Goal: Task Accomplishment & Management: Use online tool/utility

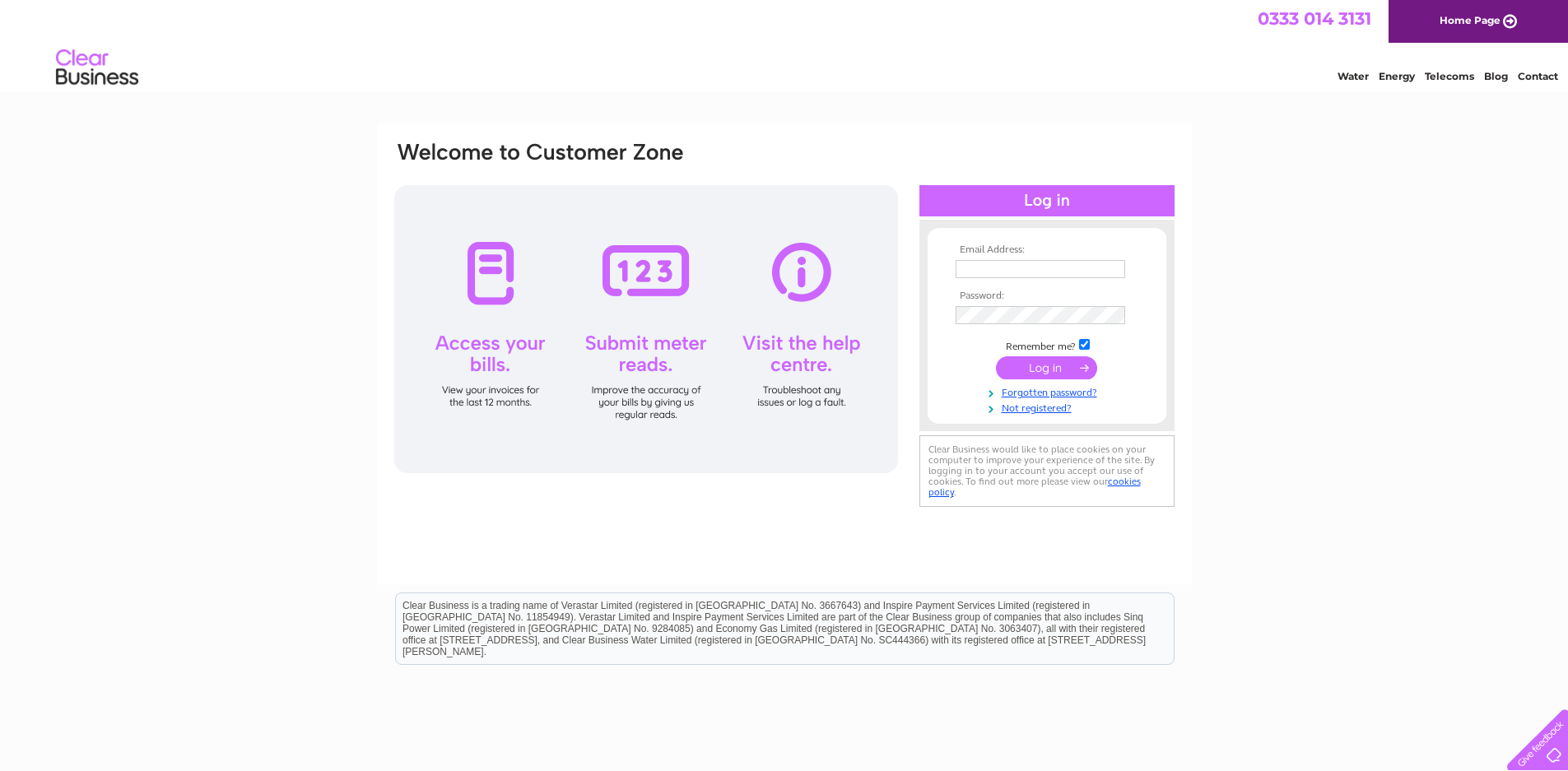
type input "stay.aurora.skye@outlook.com"
click at [1061, 365] on input "submit" at bounding box center [1045, 367] width 101 height 23
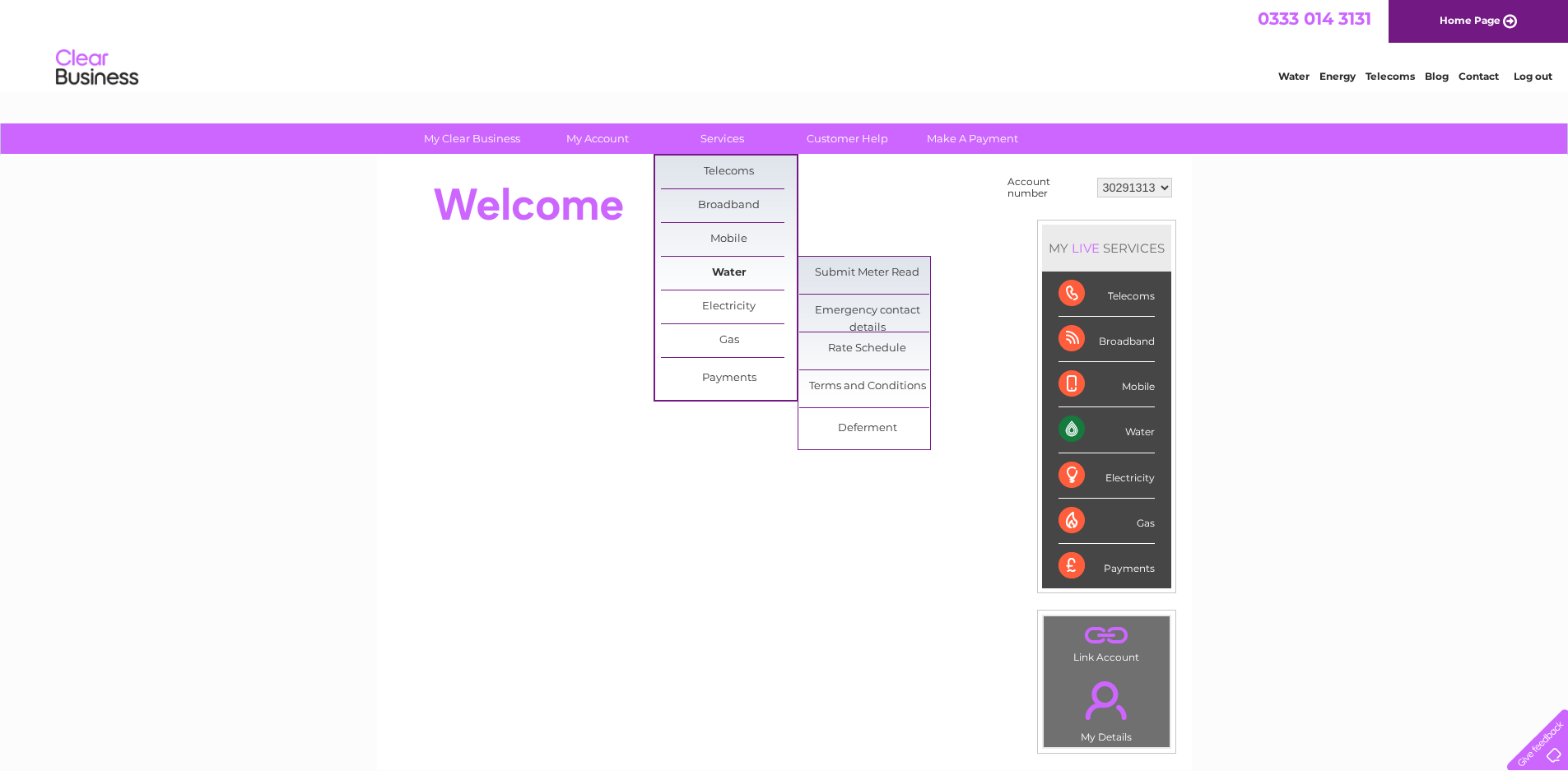
click at [719, 271] on link "Water" at bounding box center [728, 273] width 135 height 33
click at [818, 273] on link "Submit Meter Read" at bounding box center [866, 273] width 135 height 33
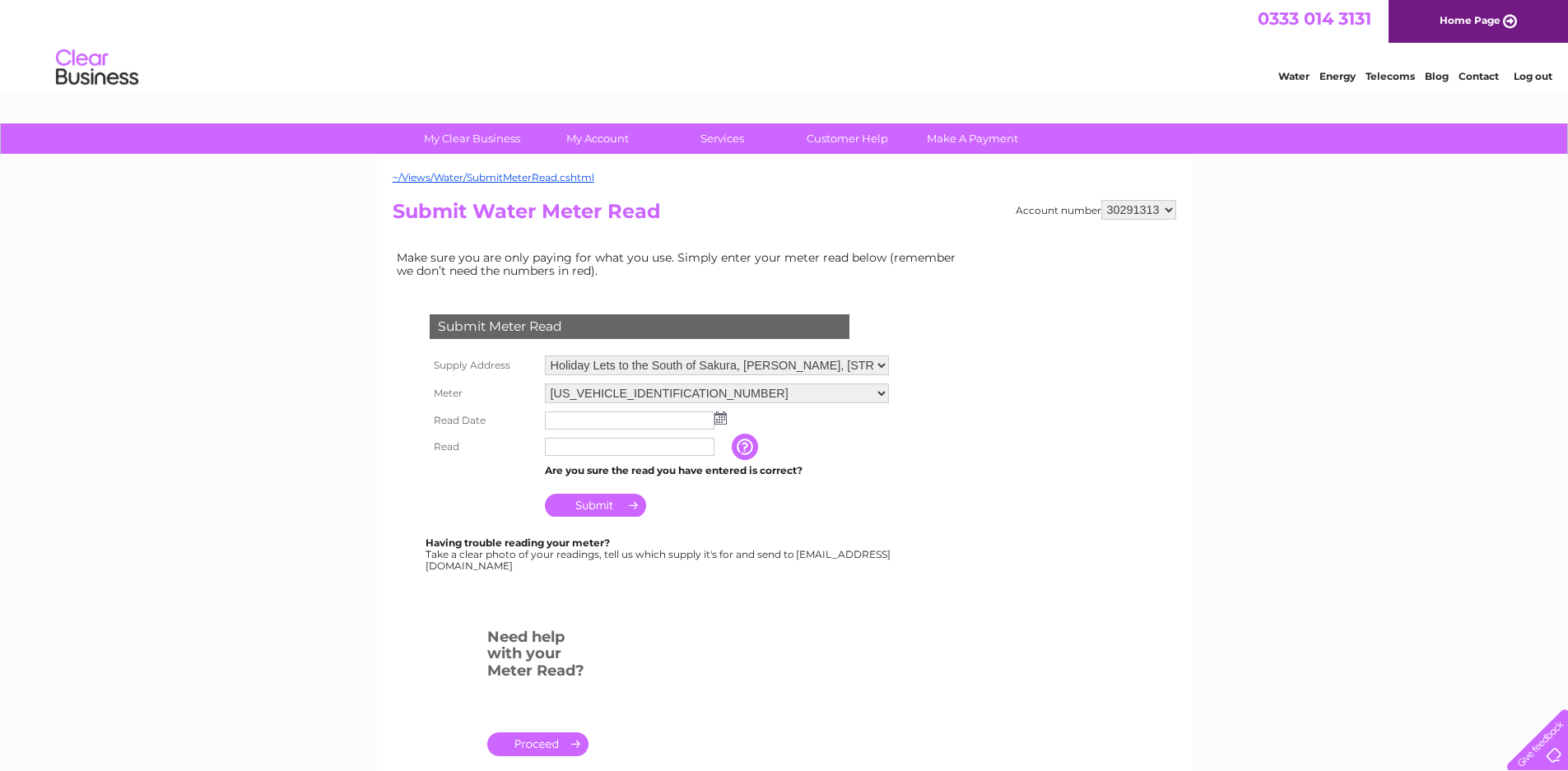
click at [657, 419] on input "text" at bounding box center [629, 421] width 170 height 18
click at [724, 417] on img at bounding box center [721, 418] width 13 height 13
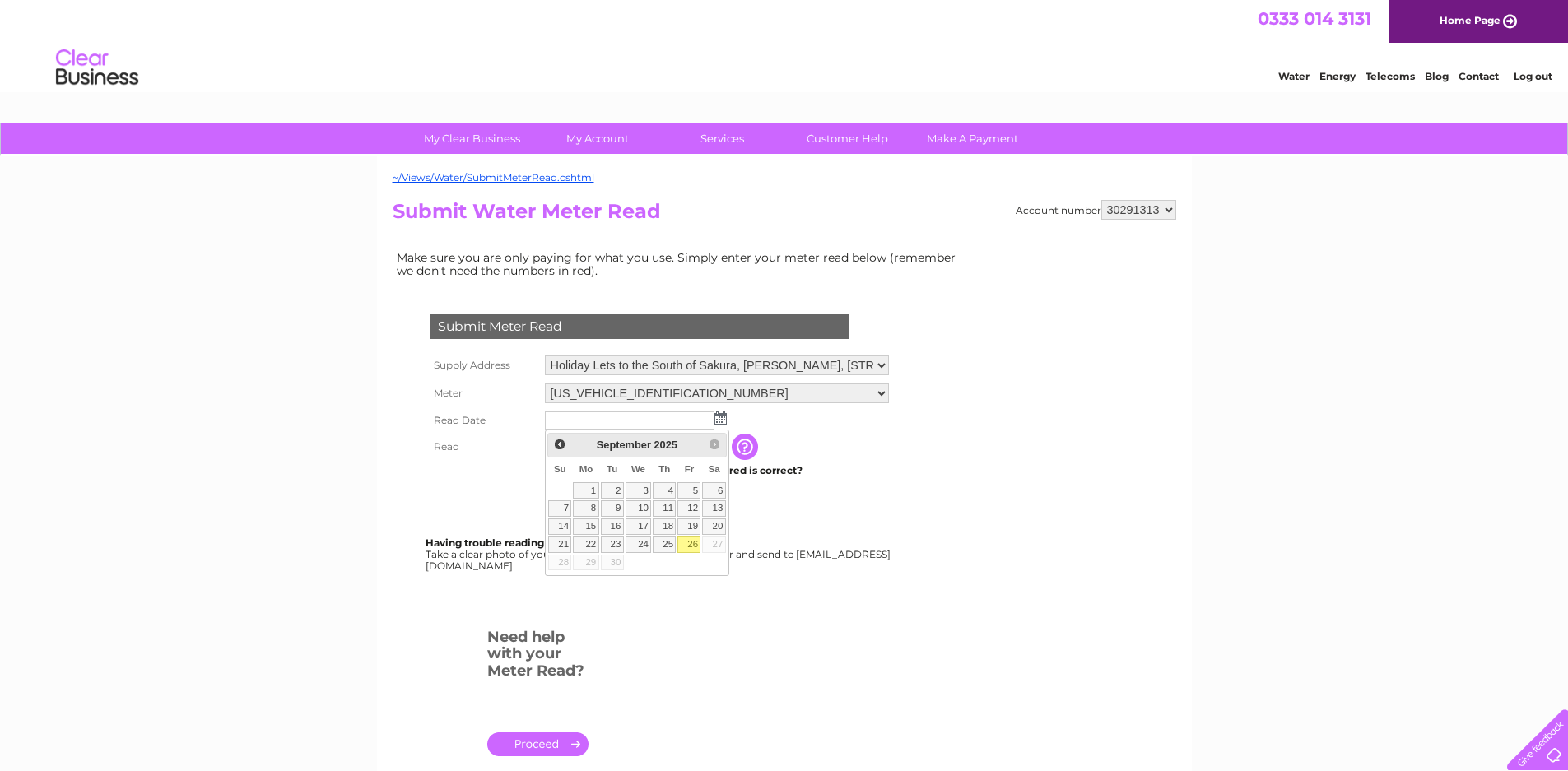
click at [694, 545] on link "26" at bounding box center [688, 545] width 23 height 16
type input "2025/09/26"
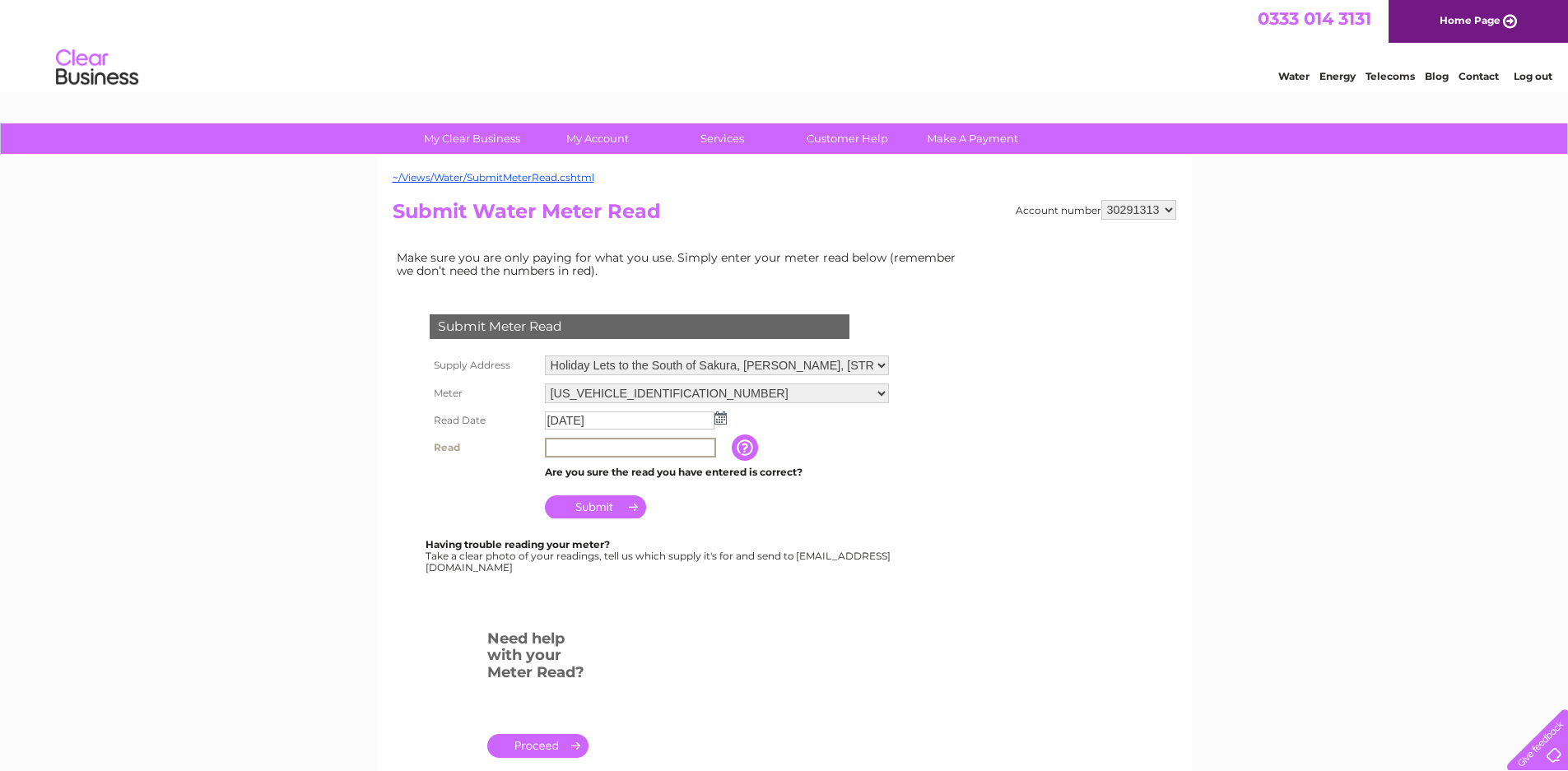
click at [590, 448] on input "text" at bounding box center [630, 448] width 171 height 20
type input "106"
click at [590, 509] on input "Submit" at bounding box center [594, 506] width 101 height 23
